Goal: Information Seeking & Learning: Learn about a topic

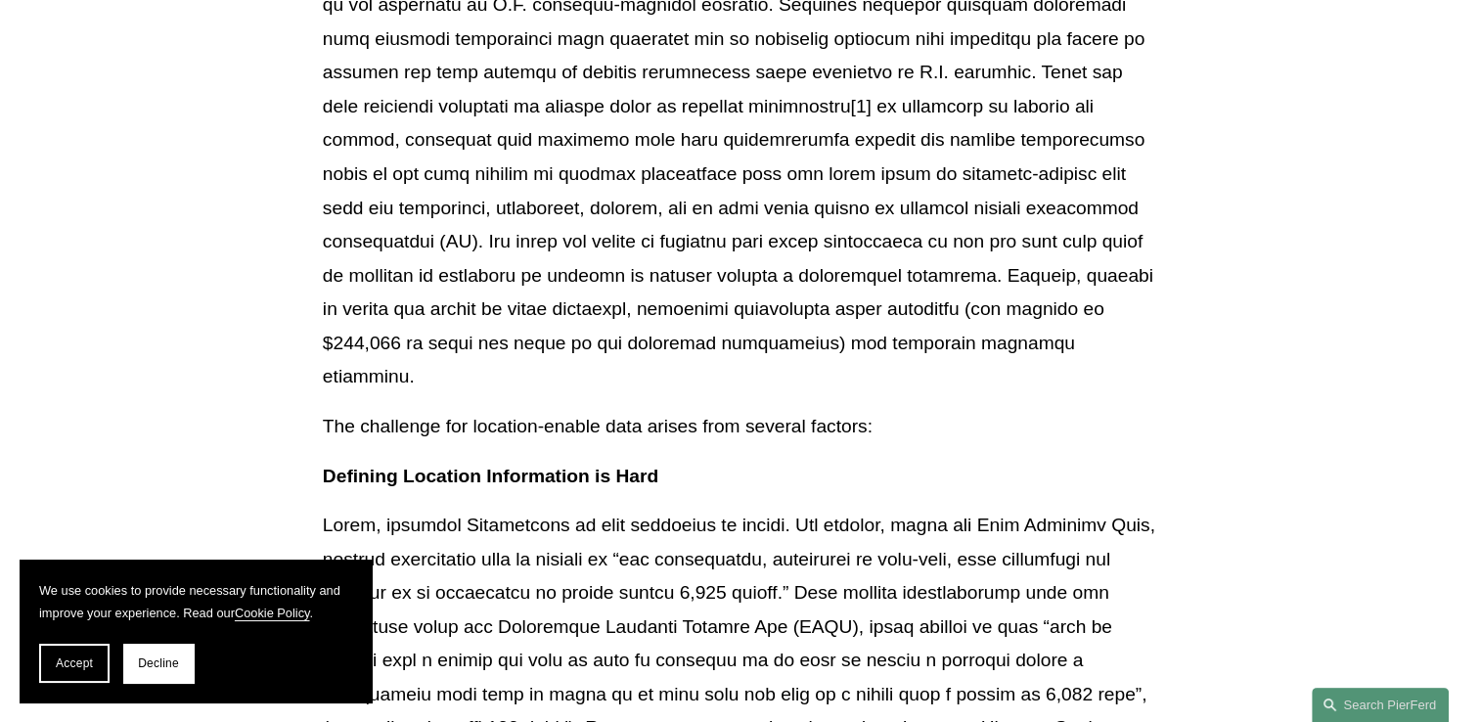
scroll to position [815, 0]
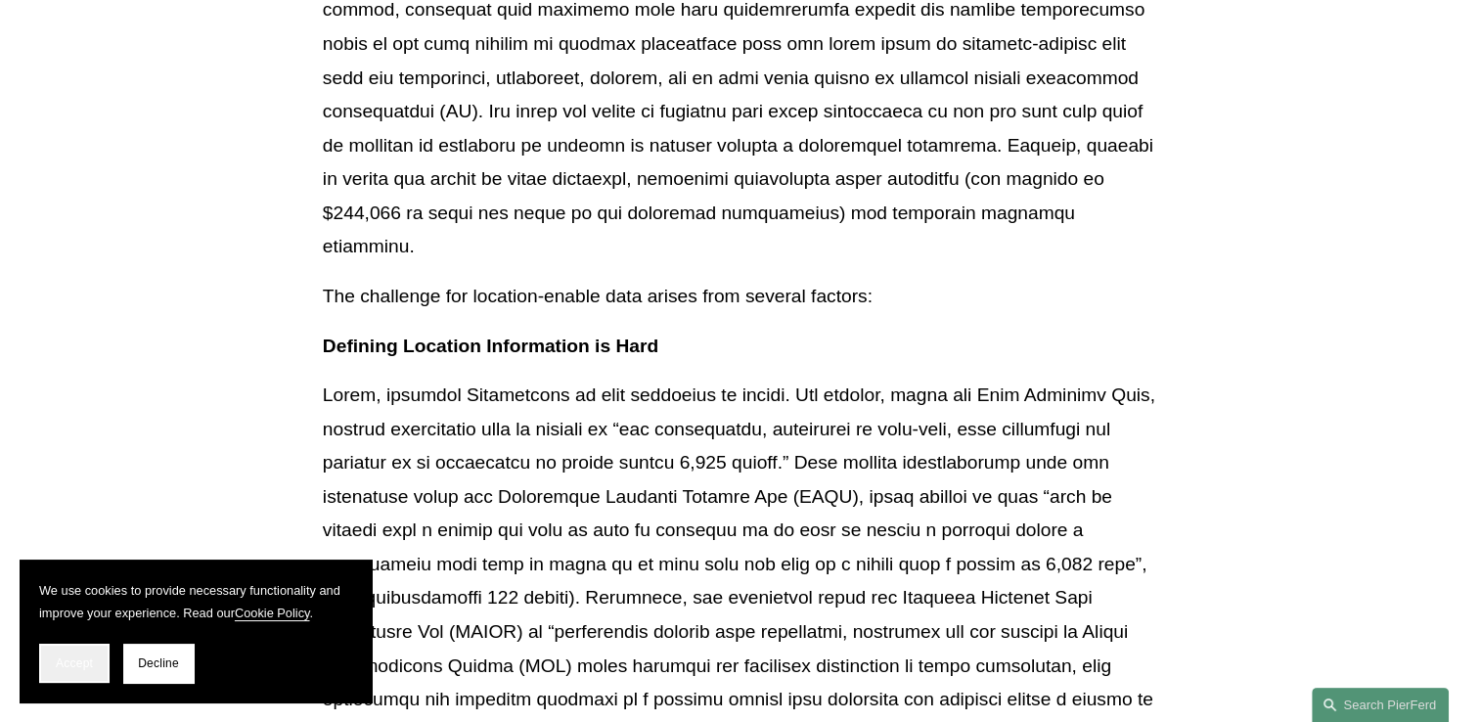
click at [93, 664] on button "Accept" at bounding box center [74, 662] width 70 height 39
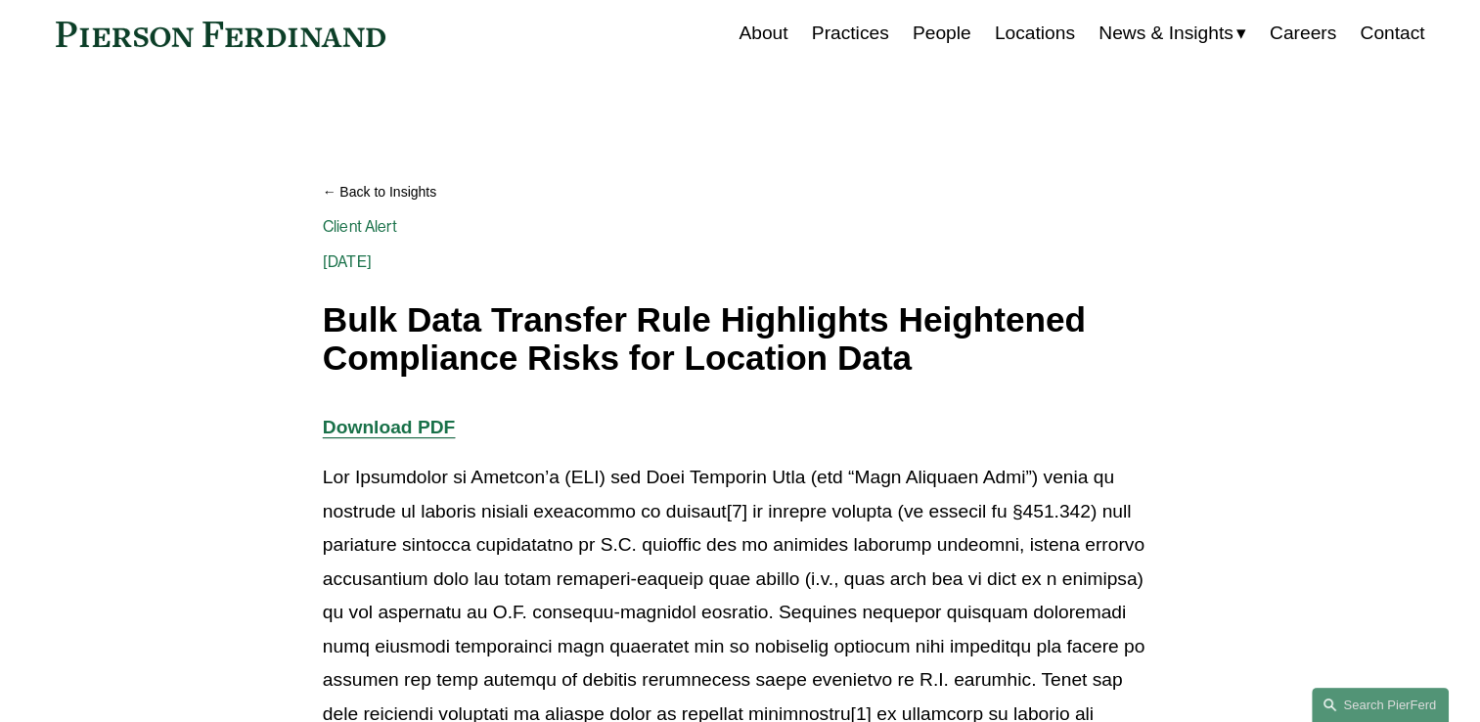
scroll to position [65, 0]
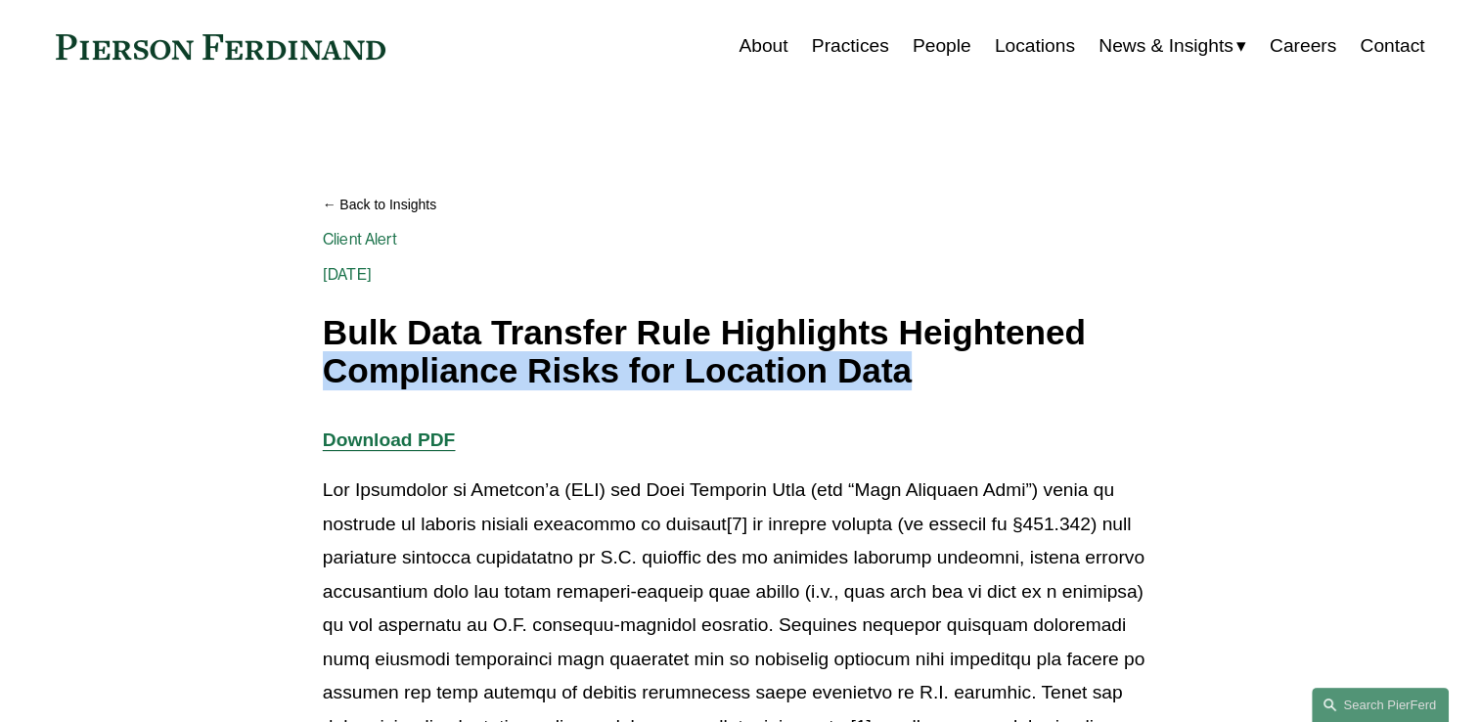
drag, startPoint x: 928, startPoint y: 368, endPoint x: 323, endPoint y: 374, distance: 605.4
click at [323, 374] on h1 "Bulk Data Transfer Rule Highlights Heightened Compliance Risks for Location Data" at bounding box center [740, 351] width 834 height 75
click at [692, 379] on h1 "Bulk Data Transfer Rule Highlights Heightened Compliance Risks for Location Data" at bounding box center [740, 351] width 834 height 75
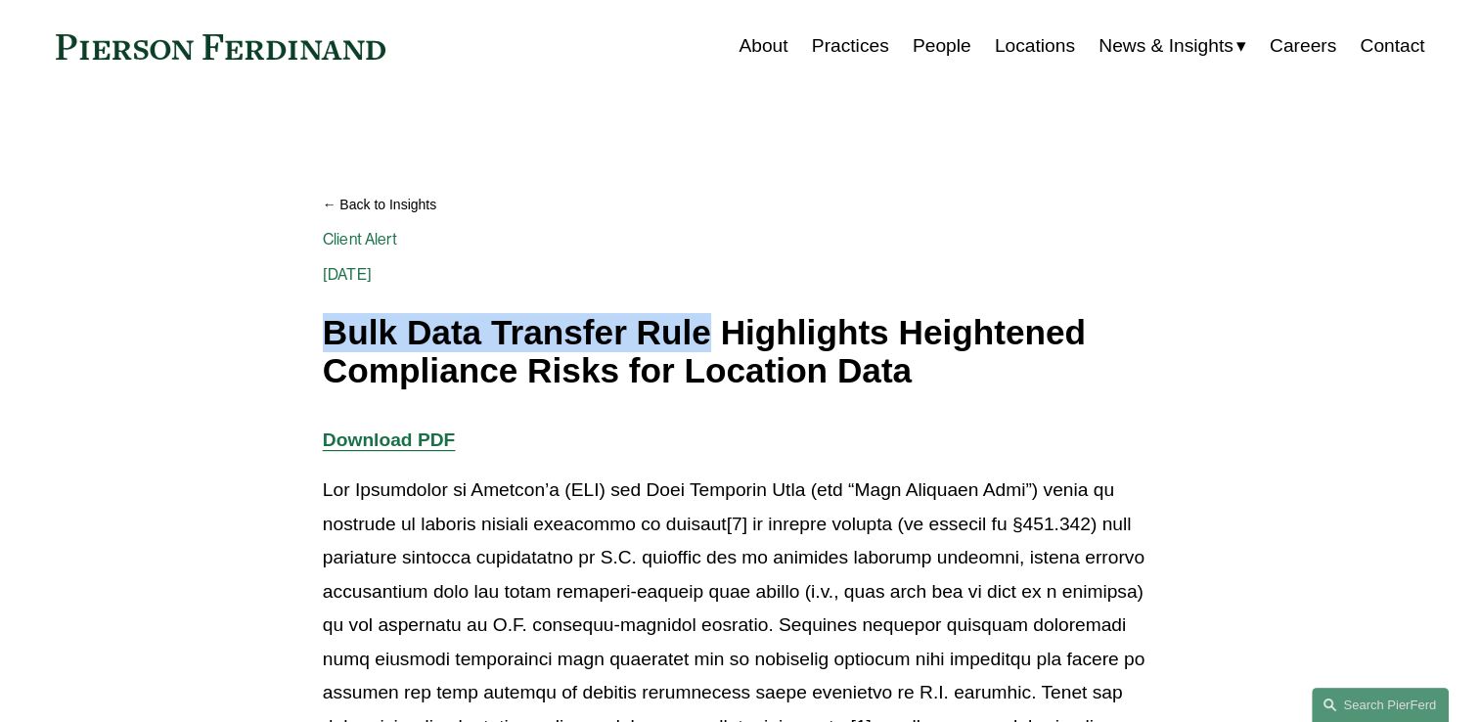
drag, startPoint x: 311, startPoint y: 331, endPoint x: 714, endPoint y: 331, distance: 402.9
drag, startPoint x: 714, startPoint y: 331, endPoint x: 641, endPoint y: 331, distance: 73.3
copy h1 "Bulk Data Transfer Rule"
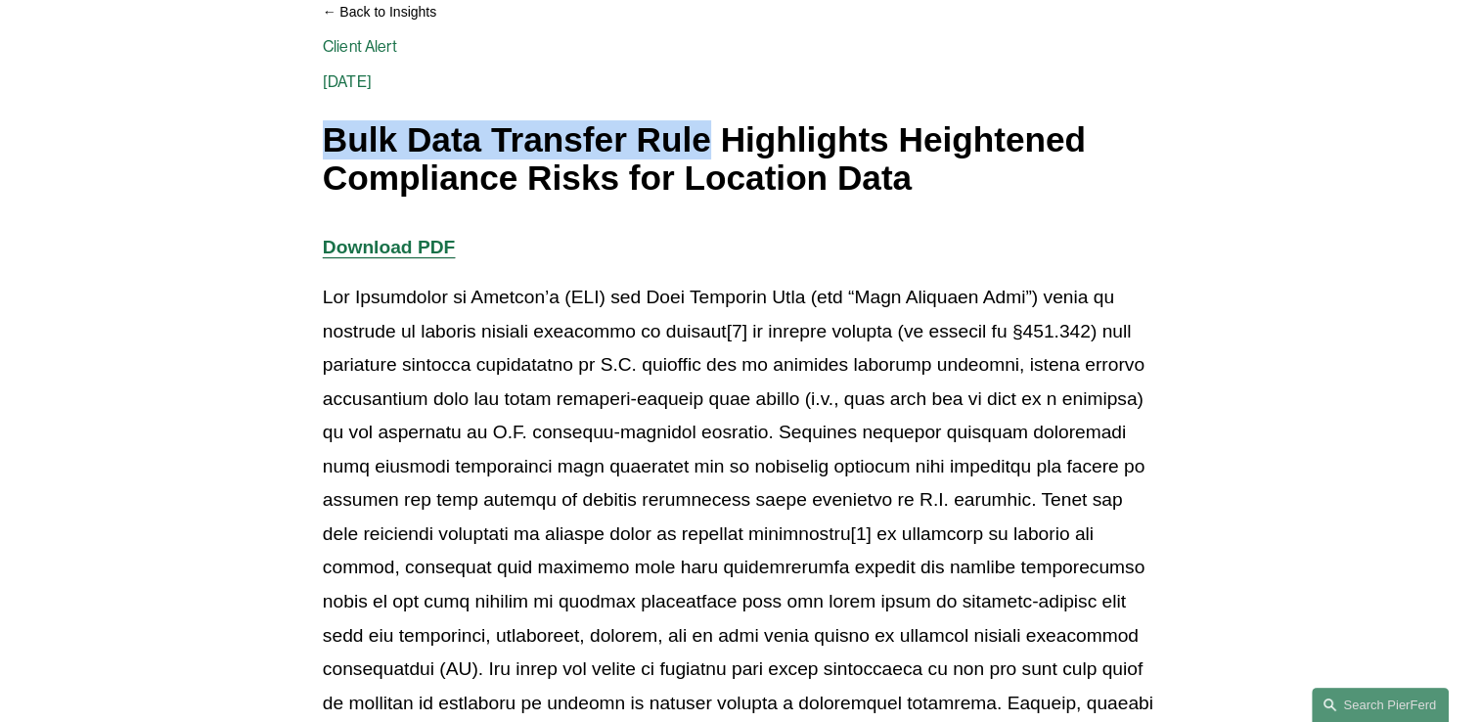
scroll to position [260, 0]
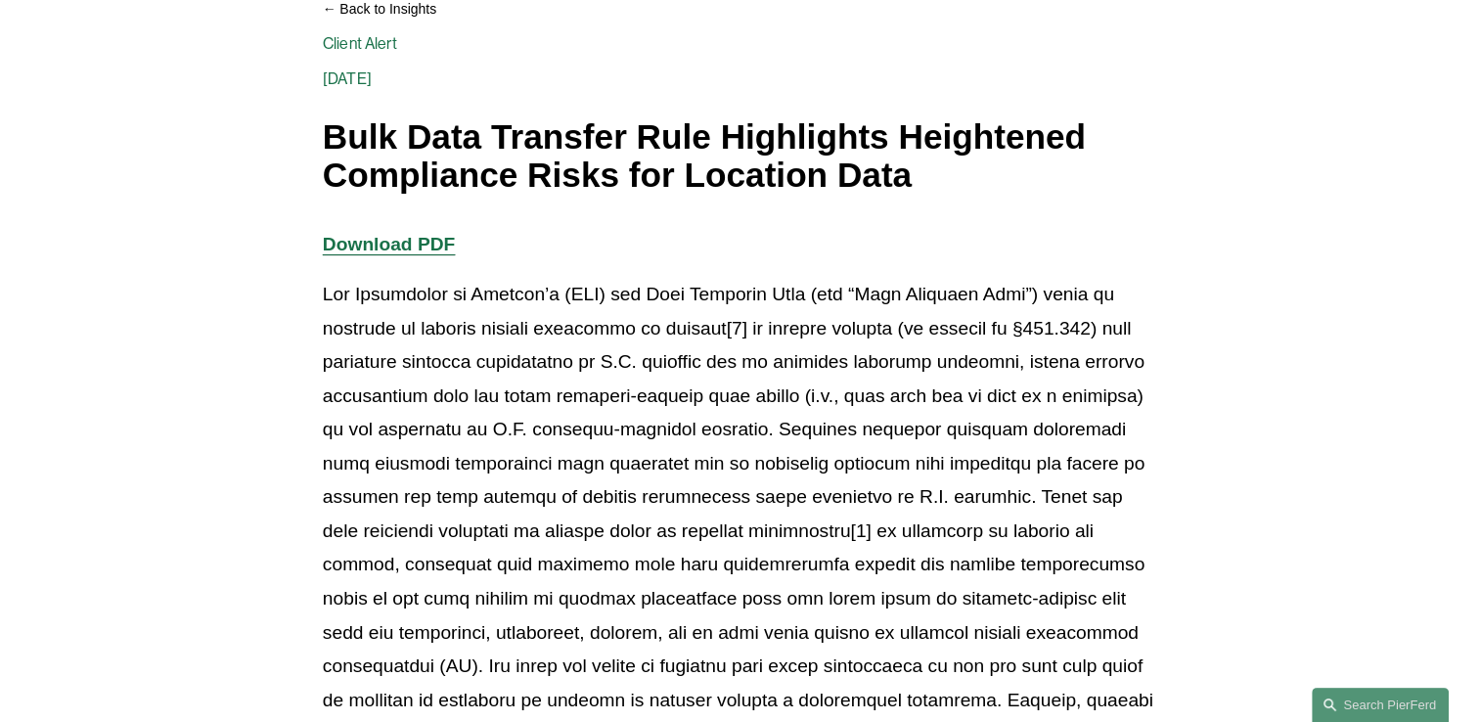
click at [449, 473] on p at bounding box center [740, 548] width 834 height 541
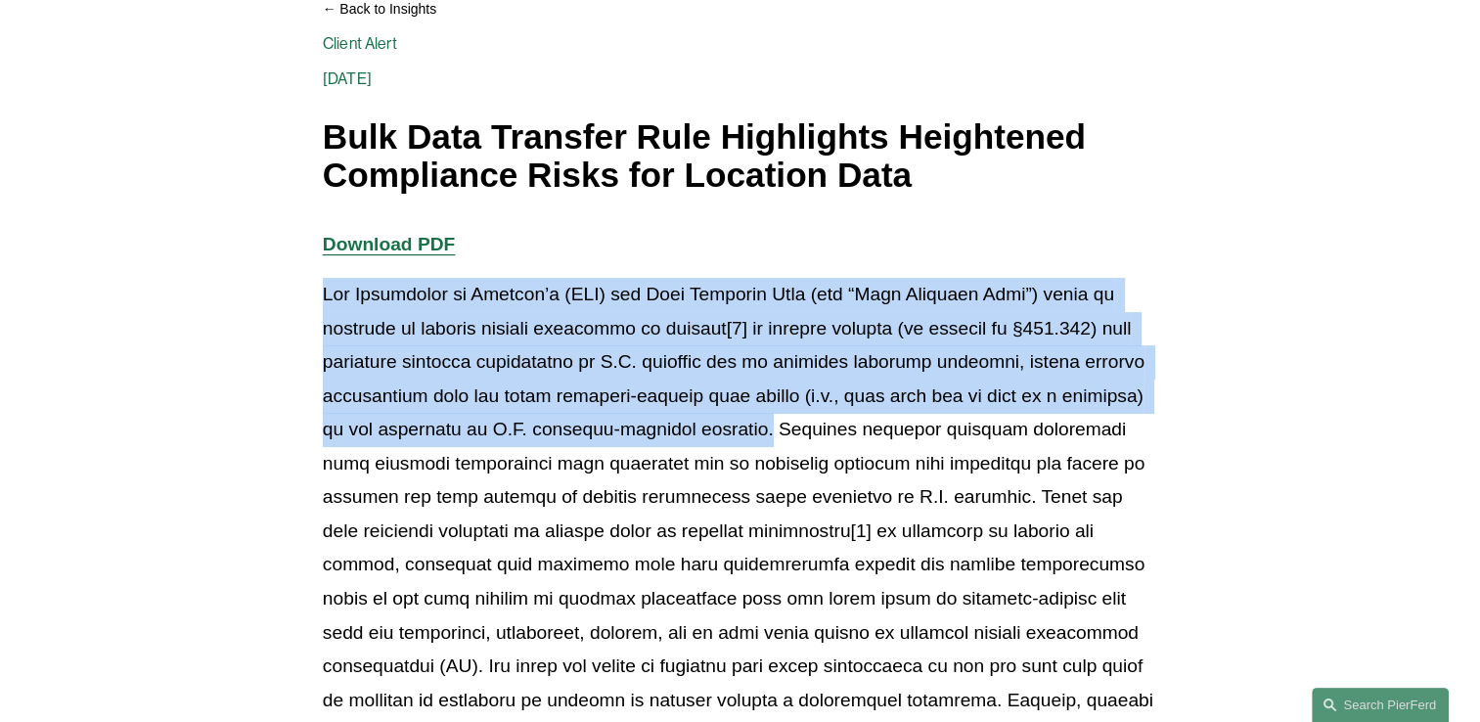
drag, startPoint x: 318, startPoint y: 291, endPoint x: 710, endPoint y: 427, distance: 415.0
drag, startPoint x: 710, startPoint y: 427, endPoint x: 541, endPoint y: 388, distance: 173.6
copy p "The Department of Justice’s (DOJ) new Bulk Transfer Rule (the “Bulk Transfer Ru…"
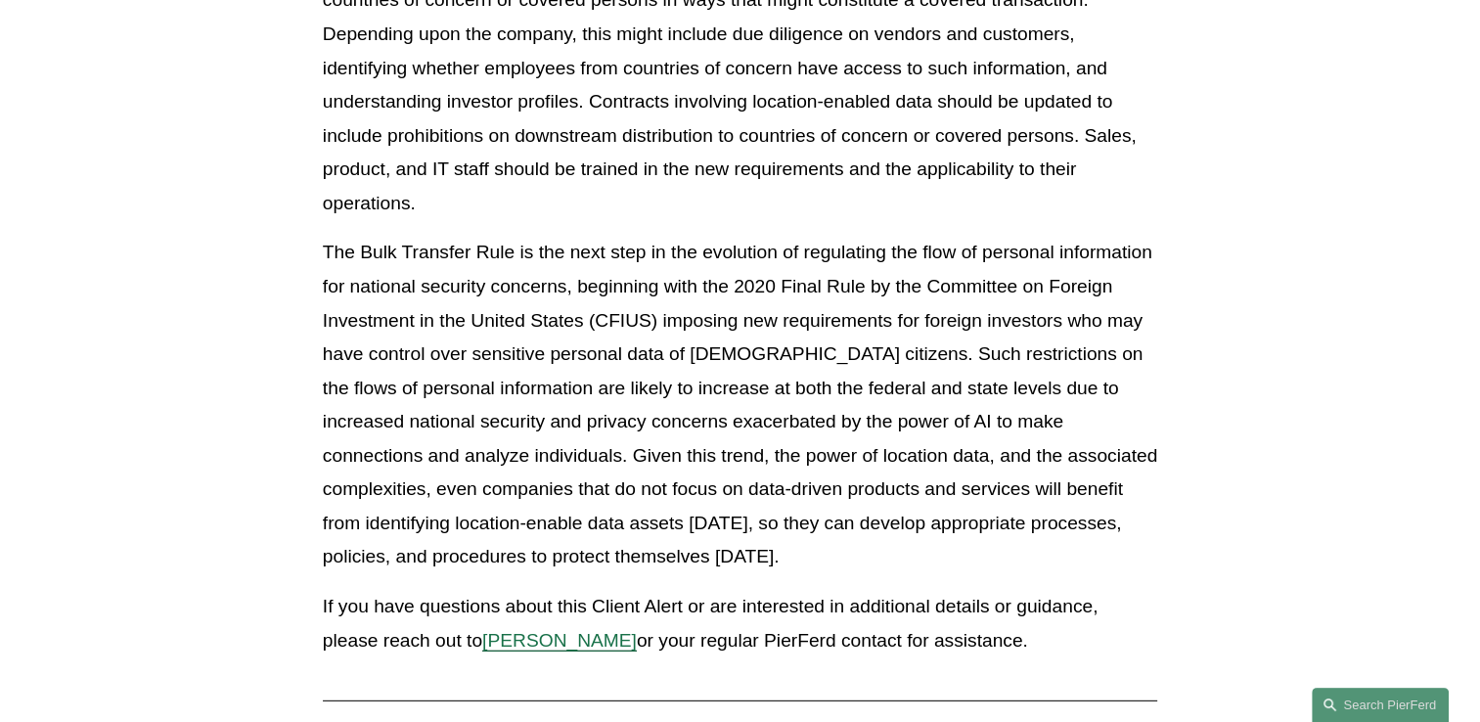
scroll to position [5411, 0]
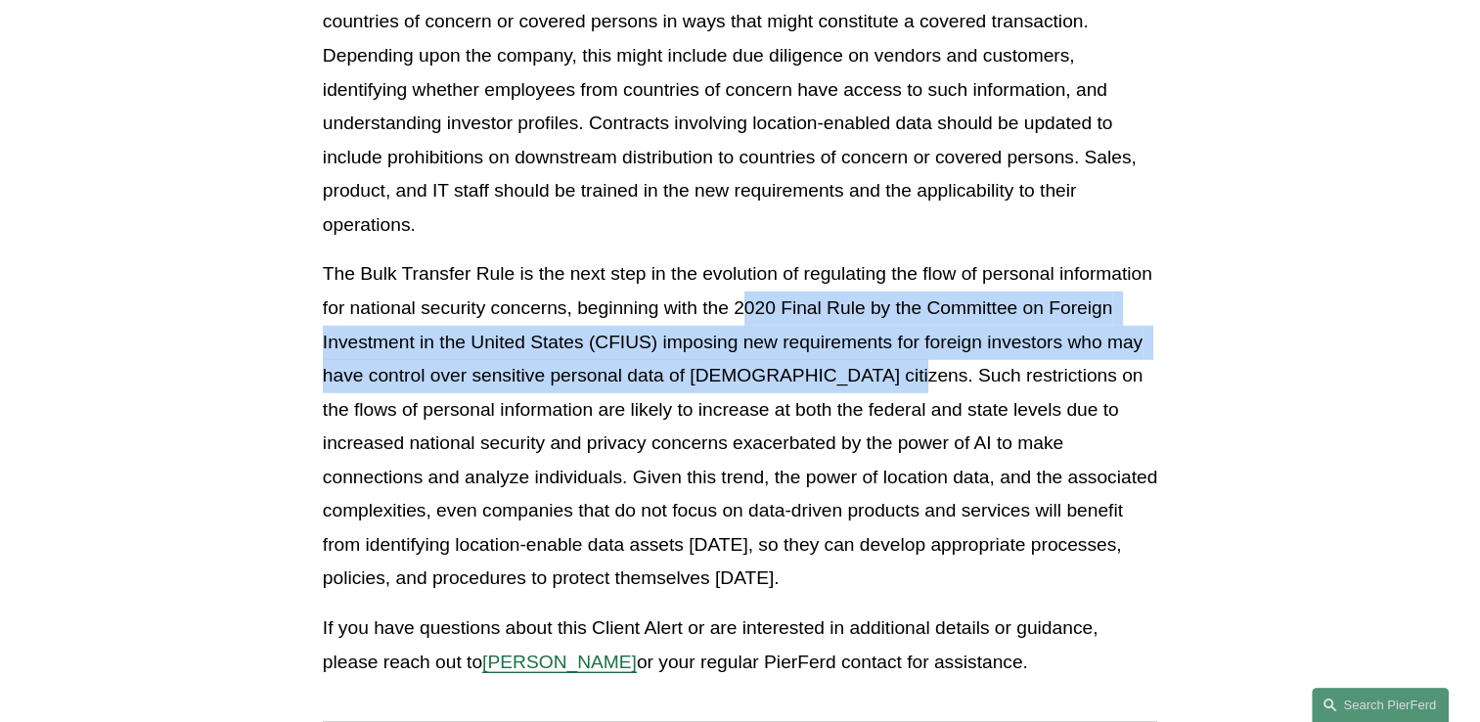
drag, startPoint x: 741, startPoint y: 241, endPoint x: 876, endPoint y: 287, distance: 142.6
click at [876, 287] on p "The Bulk Transfer Rule is the next step in the evolution of regulating the flow…" at bounding box center [740, 426] width 834 height 338
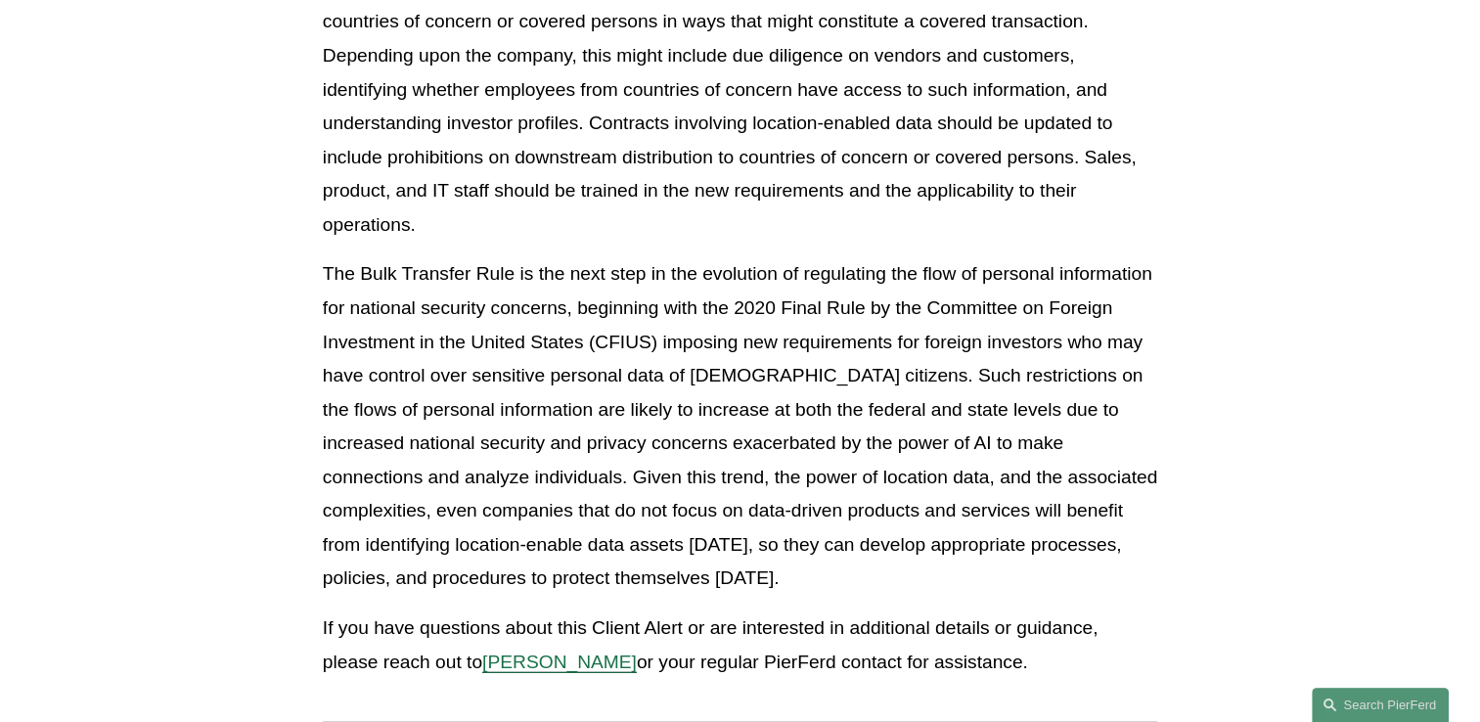
click at [951, 488] on p "The Bulk Transfer Rule is the next step in the evolution of regulating the flow…" at bounding box center [740, 426] width 834 height 338
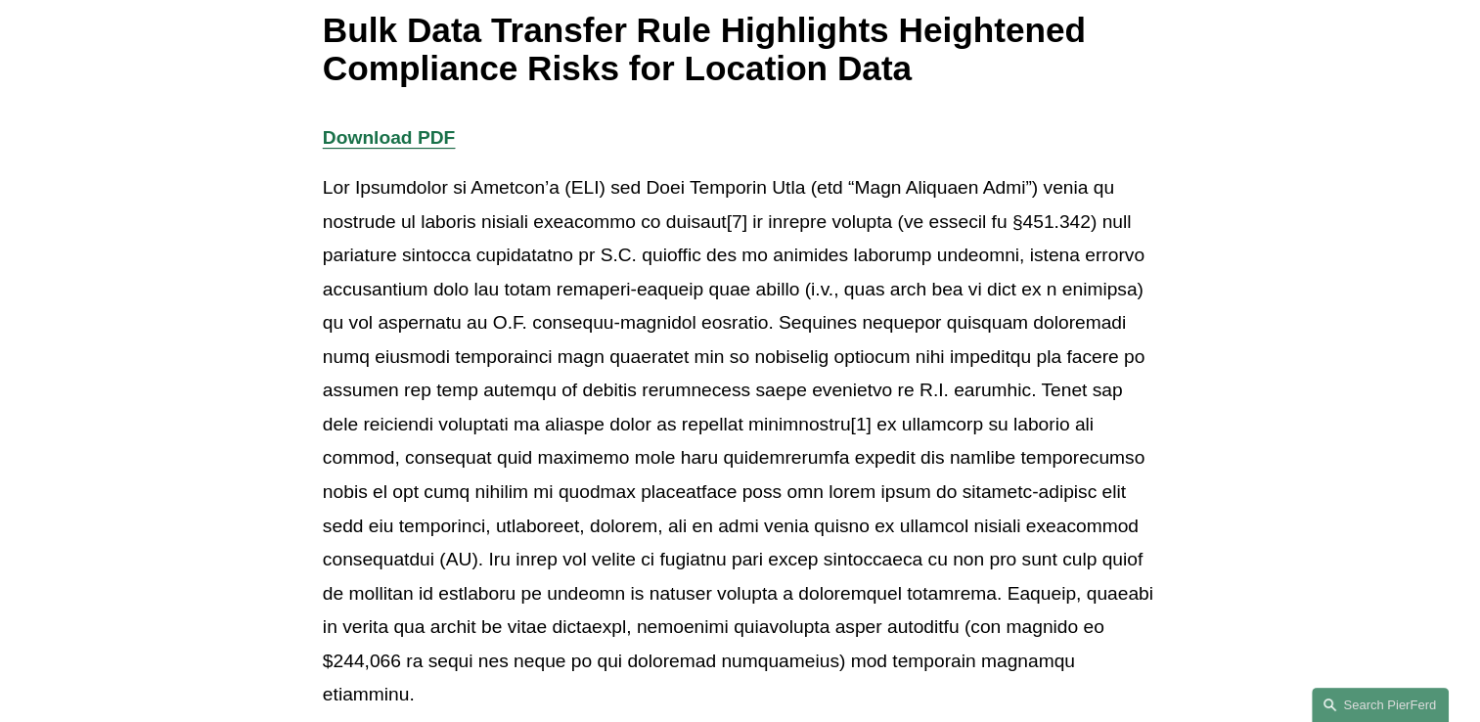
scroll to position [391, 0]
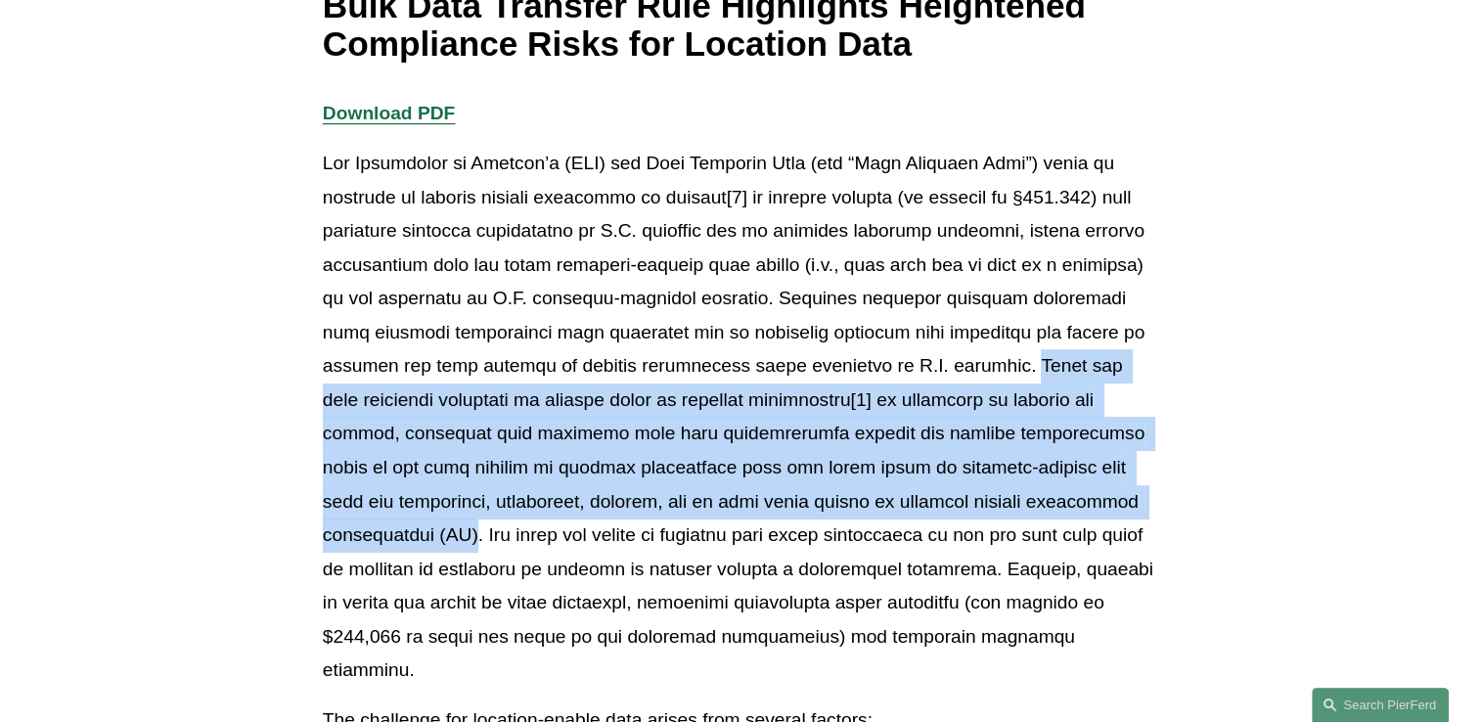
drag, startPoint x: 850, startPoint y: 362, endPoint x: 902, endPoint y: 493, distance: 140.9
click at [902, 493] on p at bounding box center [740, 417] width 834 height 541
drag, startPoint x: 902, startPoint y: 493, endPoint x: 765, endPoint y: 476, distance: 137.9
copy p "While the rule restricts transfers of several types of personal information[2] …"
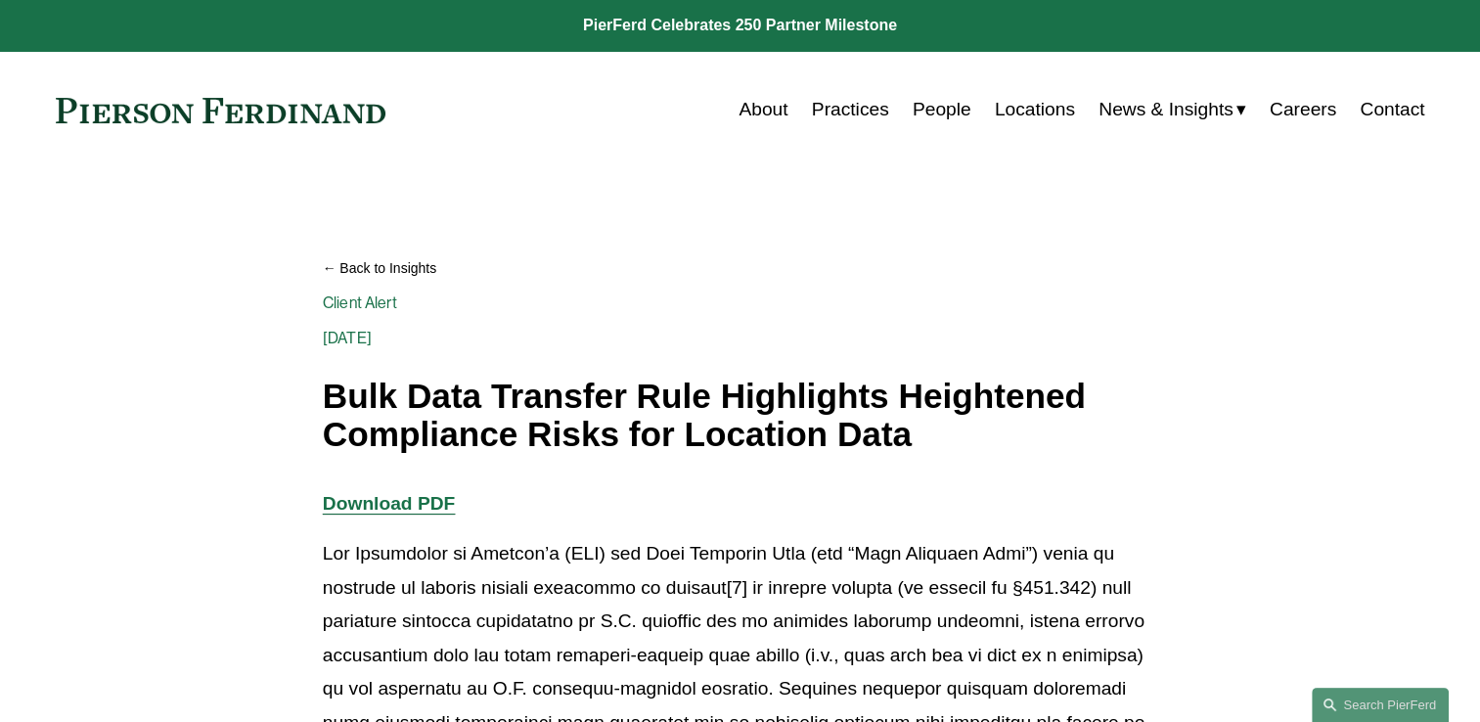
scroll to position [0, 0]
